Goal: Task Accomplishment & Management: Use online tool/utility

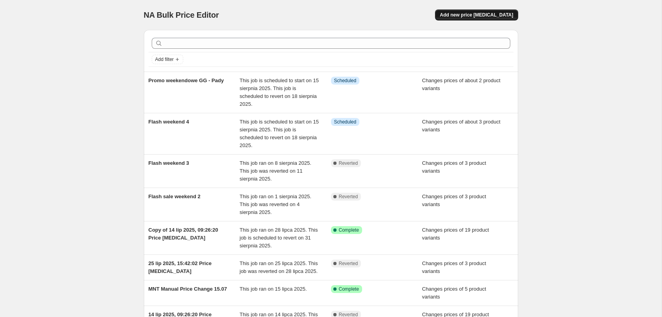
click at [474, 16] on span "Add new price [MEDICAL_DATA]" at bounding box center [476, 15] width 73 height 6
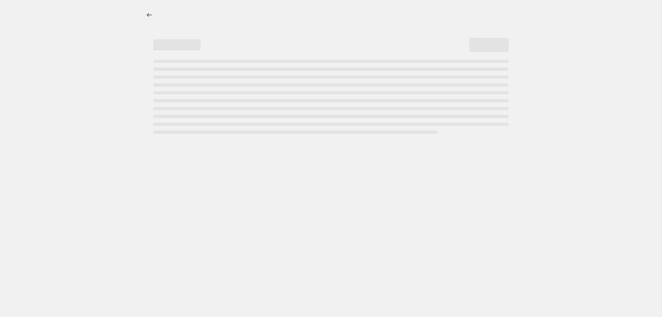
select select "percentage"
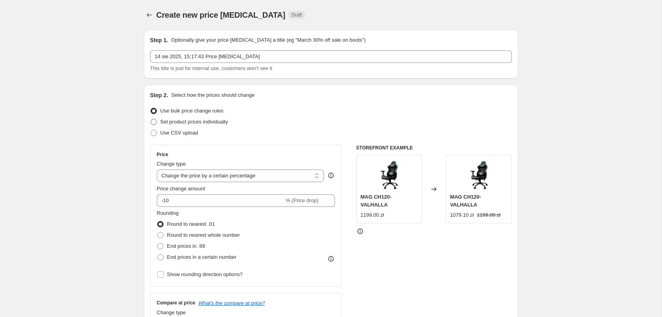
click at [199, 123] on span "Set product prices individually" at bounding box center [194, 122] width 68 height 6
click at [151, 119] on input "Set product prices individually" at bounding box center [150, 119] width 0 height 0
radio input "true"
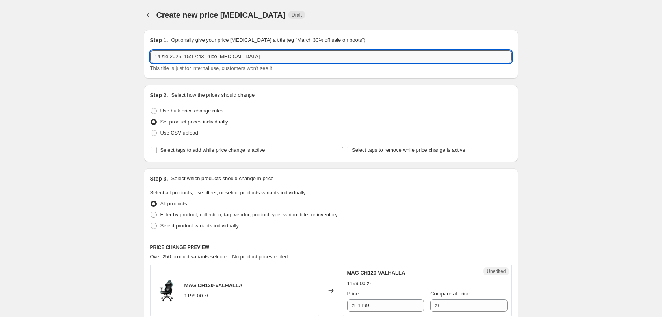
drag, startPoint x: 268, startPoint y: 58, endPoint x: -286, endPoint y: 34, distance: 554.7
click at [150, 50] on input "14 sie 2025, 15:17:43 Price [MEDICAL_DATA]" at bounding box center [331, 56] width 362 height 13
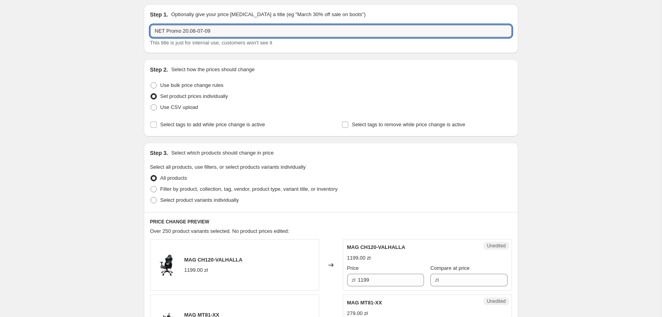
scroll to position [80, 0]
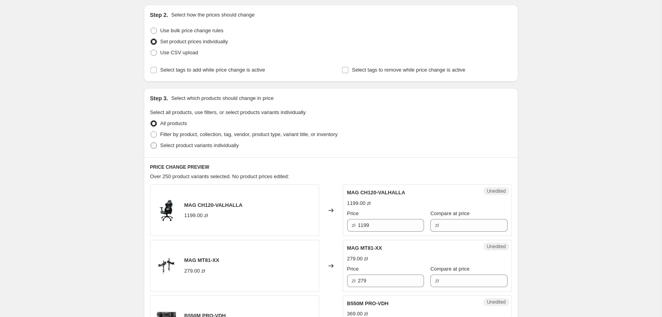
type input "NET Promo 20.08-07-09"
click at [198, 145] on span "Select product variants individually" at bounding box center [199, 146] width 78 height 6
click at [151, 143] on input "Select product variants individually" at bounding box center [150, 143] width 0 height 0
radio input "true"
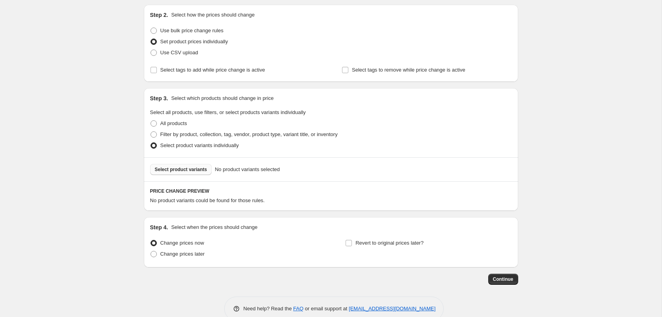
click at [188, 172] on span "Select product variants" at bounding box center [181, 170] width 52 height 6
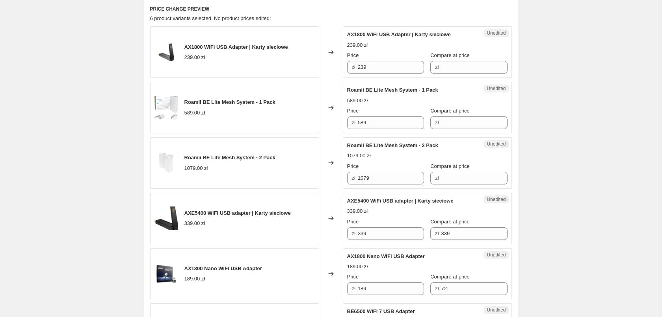
scroll to position [281, 0]
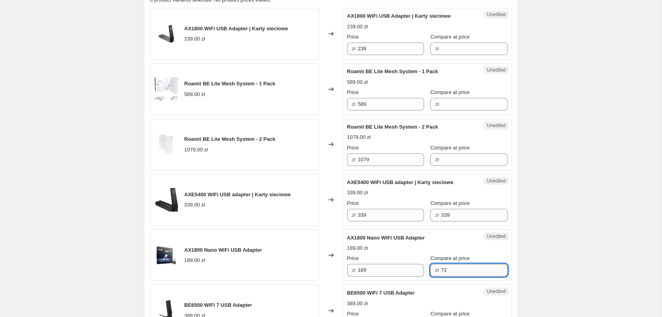
drag, startPoint x: 451, startPoint y: 271, endPoint x: 409, endPoint y: 268, distance: 42.2
click at [441, 268] on input "72" at bounding box center [474, 270] width 66 height 13
type input "189"
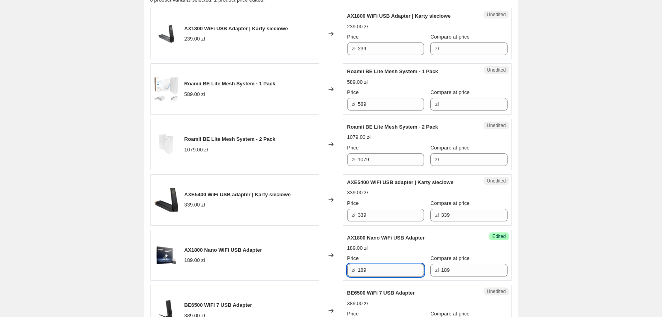
drag, startPoint x: 384, startPoint y: 273, endPoint x: 330, endPoint y: 272, distance: 54.0
click at [358, 272] on input "189" at bounding box center [391, 270] width 66 height 13
type input "129"
click at [643, 234] on div "Create new price [MEDICAL_DATA]. This page is ready Create new price [MEDICAL_D…" at bounding box center [330, 101] width 661 height 764
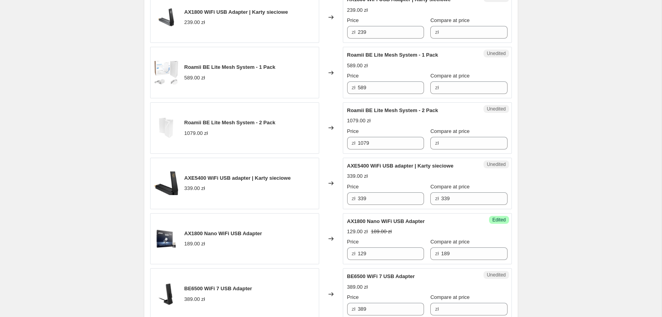
scroll to position [201, 0]
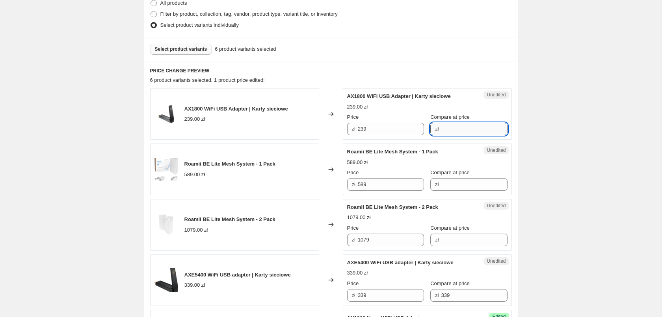
click at [456, 128] on input "Compare at price" at bounding box center [474, 129] width 66 height 13
type input "239"
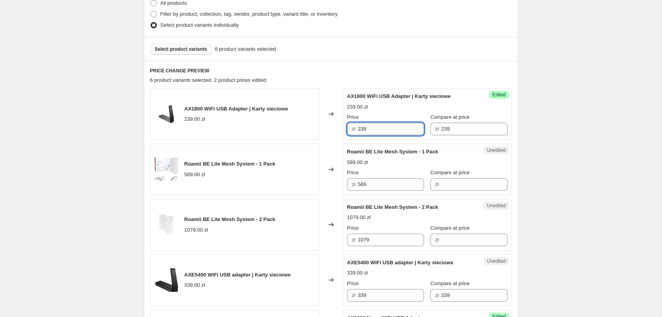
drag, startPoint x: 386, startPoint y: 128, endPoint x: 280, endPoint y: 139, distance: 106.1
click at [358, 136] on input "239" at bounding box center [391, 129] width 66 height 13
type input "169"
click at [558, 150] on div "Create new price [MEDICAL_DATA]. This page is ready Create new price [MEDICAL_D…" at bounding box center [330, 181] width 661 height 764
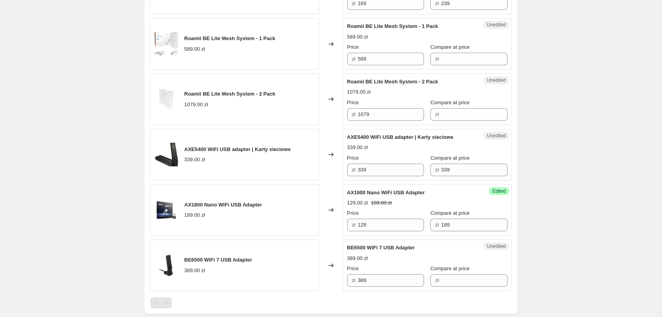
scroll to position [362, 0]
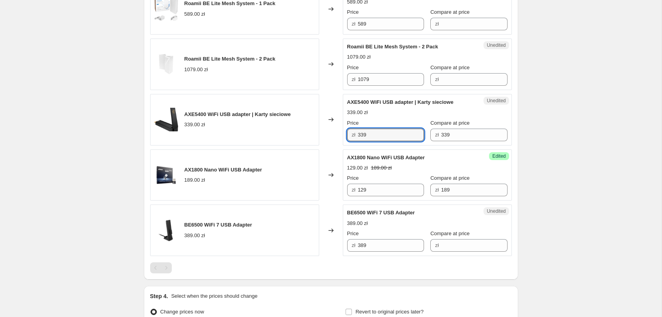
drag, startPoint x: 381, startPoint y: 133, endPoint x: 264, endPoint y: 132, distance: 116.2
click at [358, 132] on input "339" at bounding box center [391, 135] width 66 height 13
type input "249"
drag, startPoint x: 597, startPoint y: 155, endPoint x: 583, endPoint y: 156, distance: 13.8
click at [597, 156] on div "Create new price [MEDICAL_DATA]. This page is ready Create new price [MEDICAL_D…" at bounding box center [330, 20] width 661 height 764
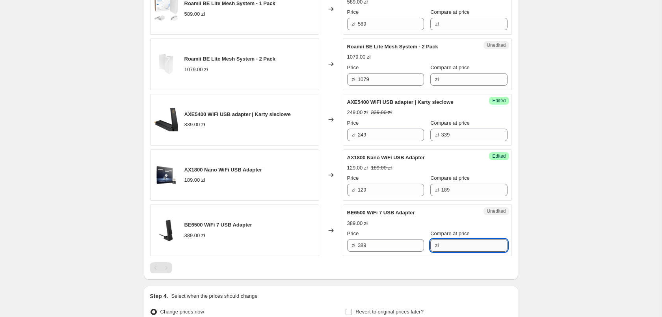
click at [450, 247] on input "Compare at price" at bounding box center [474, 246] width 66 height 13
type input "389"
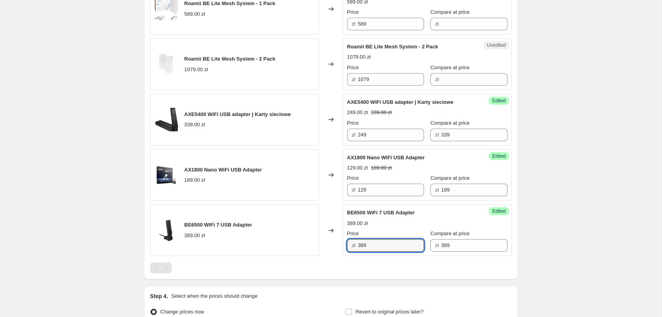
drag, startPoint x: 387, startPoint y: 240, endPoint x: 322, endPoint y: 240, distance: 65.0
click at [358, 240] on input "389" at bounding box center [391, 246] width 66 height 13
type input "279"
click at [538, 244] on div "Create new price [MEDICAL_DATA]. This page is ready Create new price [MEDICAL_D…" at bounding box center [330, 20] width 661 height 764
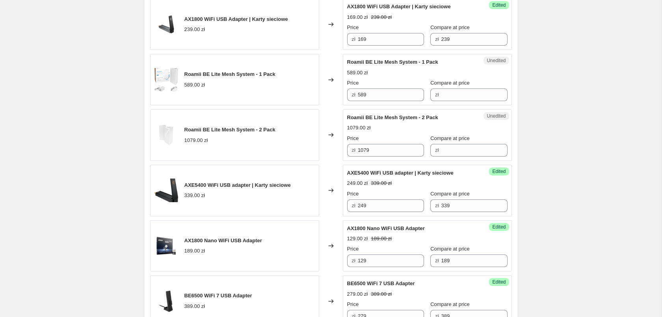
scroll to position [281, 0]
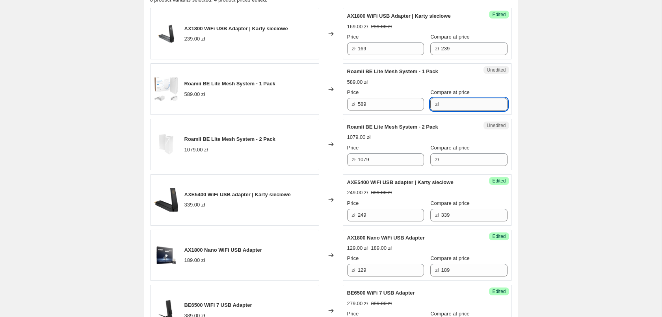
click at [454, 105] on input "Compare at price" at bounding box center [474, 104] width 66 height 13
type input "589"
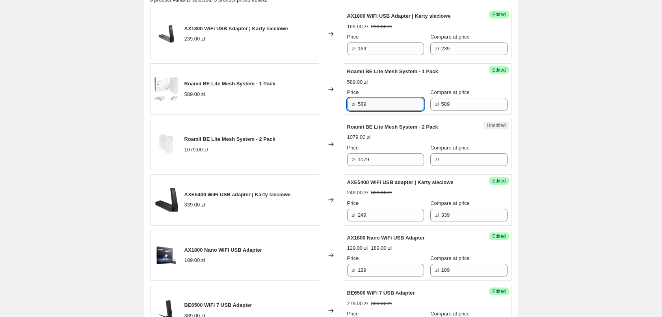
drag, startPoint x: 352, startPoint y: 95, endPoint x: 334, endPoint y: 92, distance: 17.9
click at [358, 98] on input "589" at bounding box center [391, 104] width 66 height 13
type input "449"
click at [395, 145] on div "Price" at bounding box center [385, 148] width 77 height 8
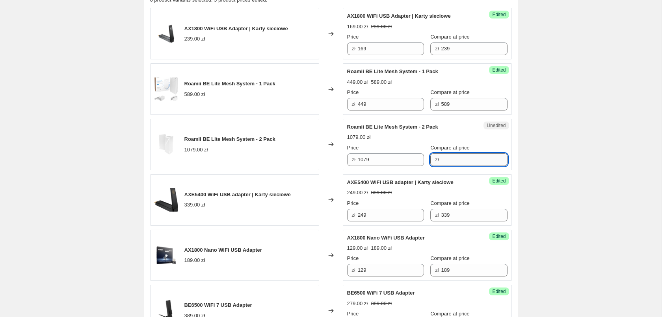
click at [442, 159] on input "Compare at price" at bounding box center [474, 160] width 66 height 13
type input "1079"
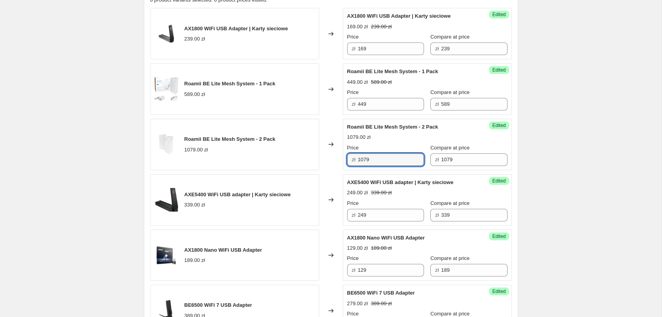
drag, startPoint x: 354, startPoint y: 160, endPoint x: 328, endPoint y: 158, distance: 26.4
click at [358, 158] on input "1079" at bounding box center [391, 160] width 66 height 13
type input "819"
click at [595, 166] on div "Create new price [MEDICAL_DATA]. This page is ready Create new price [MEDICAL_D…" at bounding box center [330, 101] width 661 height 764
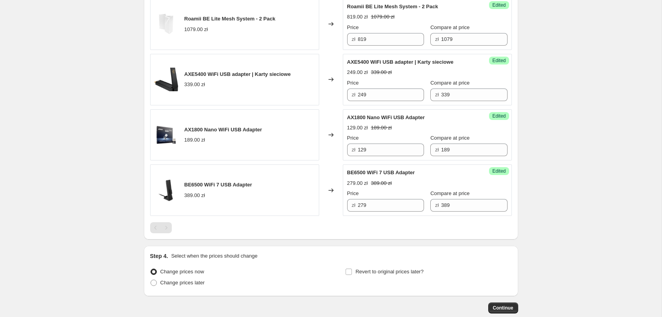
scroll to position [446, 0]
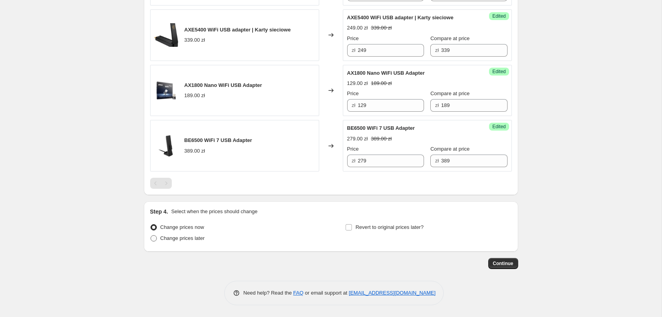
click at [193, 241] on span "Change prices later" at bounding box center [182, 239] width 45 height 6
click at [151, 236] on input "Change prices later" at bounding box center [150, 236] width 0 height 0
radio input "true"
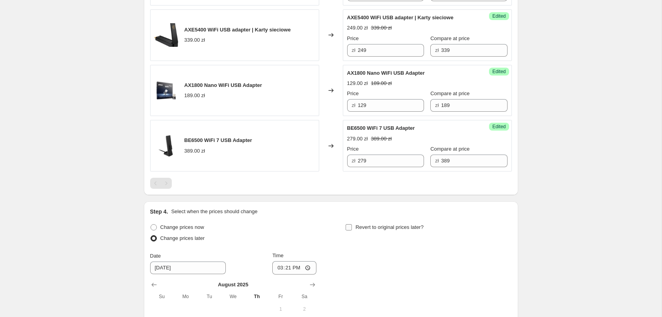
click at [360, 226] on span "Revert to original prices later?" at bounding box center [389, 228] width 68 height 6
click at [352, 226] on input "Revert to original prices later?" at bounding box center [348, 228] width 6 height 6
checkbox input "true"
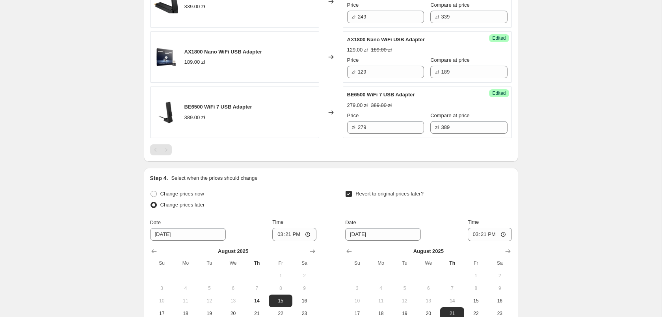
scroll to position [527, 0]
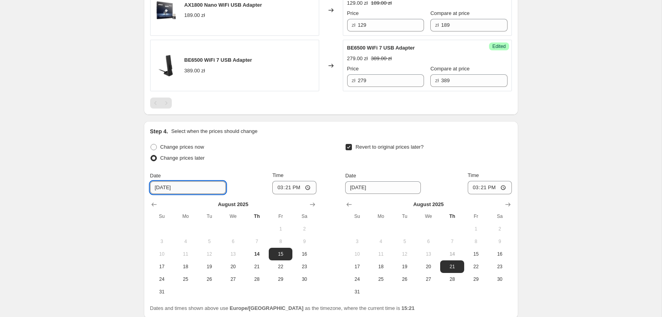
drag, startPoint x: 193, startPoint y: 191, endPoint x: 102, endPoint y: 193, distance: 90.6
click at [150, 193] on input "[DATE]" at bounding box center [188, 188] width 76 height 13
click at [230, 267] on span "20" at bounding box center [232, 267] width 17 height 6
type input "[DATE]"
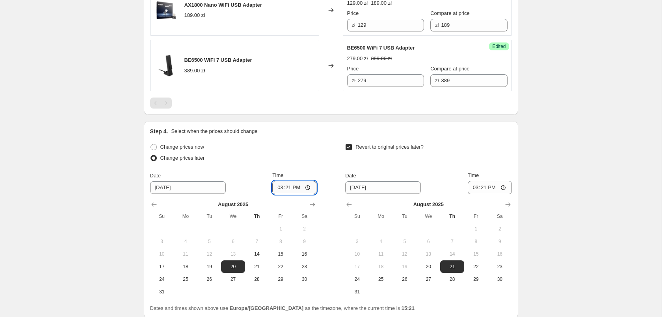
click at [313, 188] on input "15:21" at bounding box center [294, 187] width 44 height 13
type input "06:00"
click at [396, 187] on input "[DATE]" at bounding box center [383, 188] width 76 height 13
click at [507, 206] on icon "Show next month, September 2025" at bounding box center [508, 205] width 8 height 8
click at [355, 243] on span "7" at bounding box center [356, 242] width 17 height 6
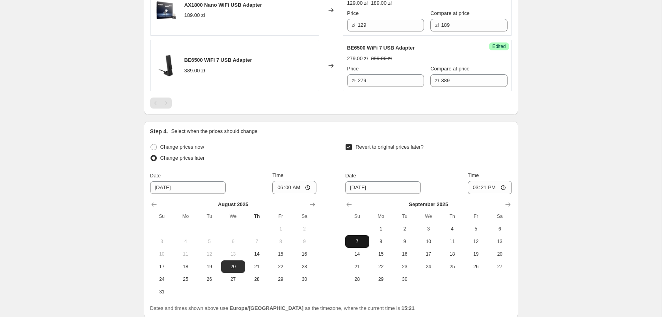
type input "[DATE]"
click at [505, 187] on input "15:21" at bounding box center [490, 187] width 44 height 13
drag, startPoint x: 508, startPoint y: 187, endPoint x: 496, endPoint y: 187, distance: 11.8
click at [495, 187] on input "15:21" at bounding box center [490, 187] width 44 height 13
type input "23:59"
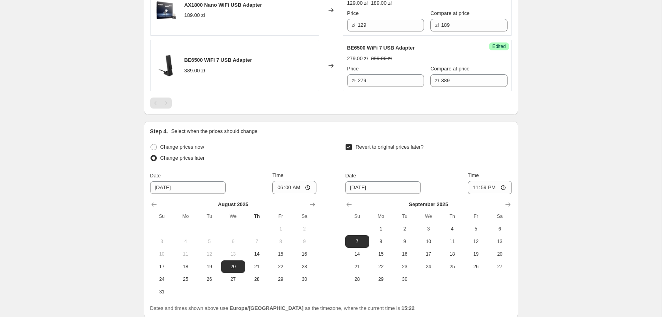
click at [314, 189] on input "06:00" at bounding box center [294, 187] width 44 height 13
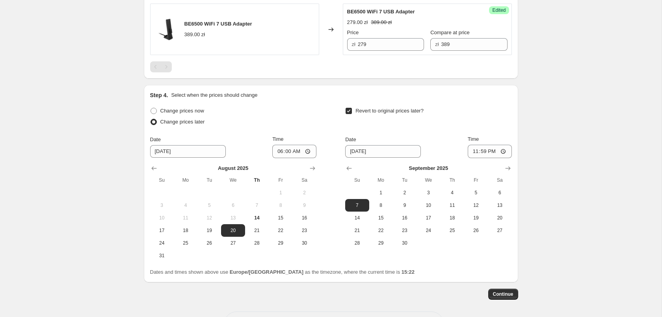
scroll to position [593, 0]
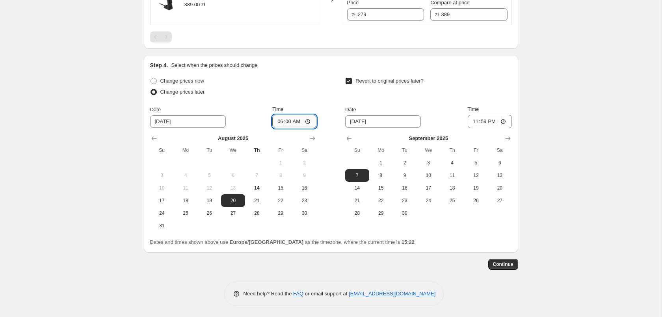
click at [313, 121] on input "06:00" at bounding box center [294, 121] width 44 height 13
drag, startPoint x: 551, startPoint y: 217, endPoint x: 555, endPoint y: 219, distance: 4.8
click at [504, 261] on button "Continue" at bounding box center [503, 264] width 30 height 11
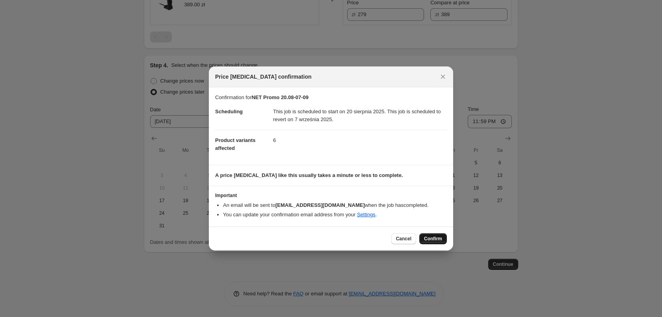
click at [433, 241] on span "Confirm" at bounding box center [433, 239] width 18 height 6
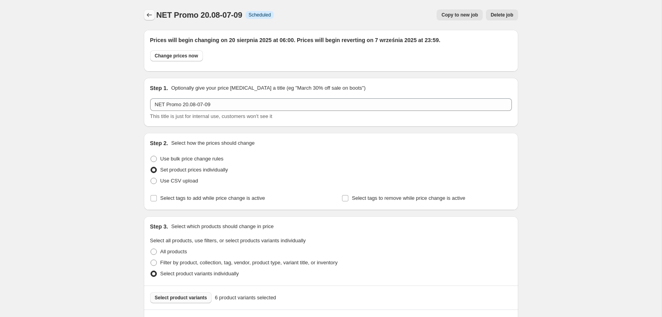
click at [150, 18] on icon "Price change jobs" at bounding box center [149, 15] width 8 height 8
